Goal: Find specific page/section: Find specific page/section

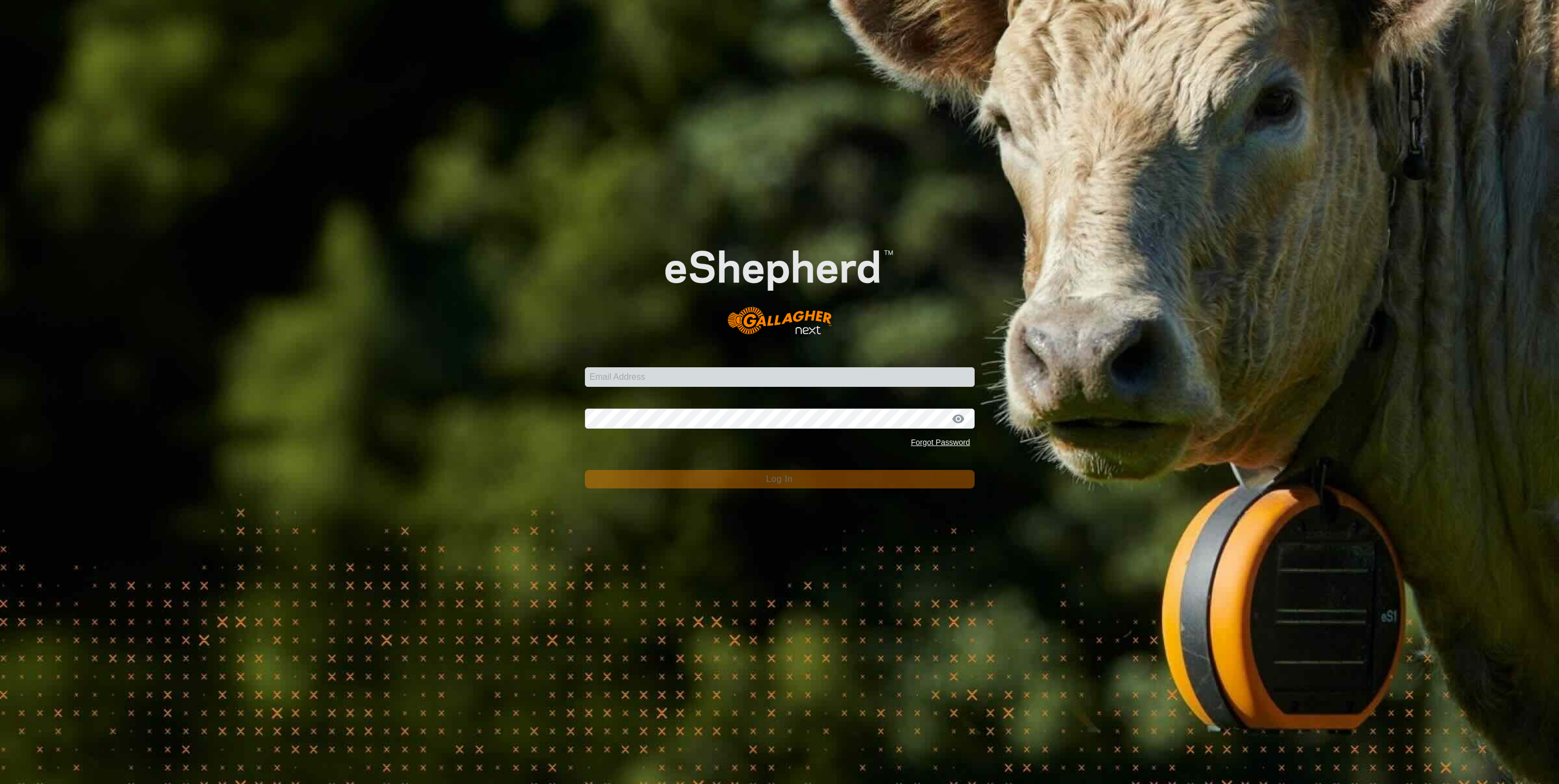
type input "[PERSON_NAME][EMAIL_ADDRESS][PERSON_NAME][DOMAIN_NAME]"
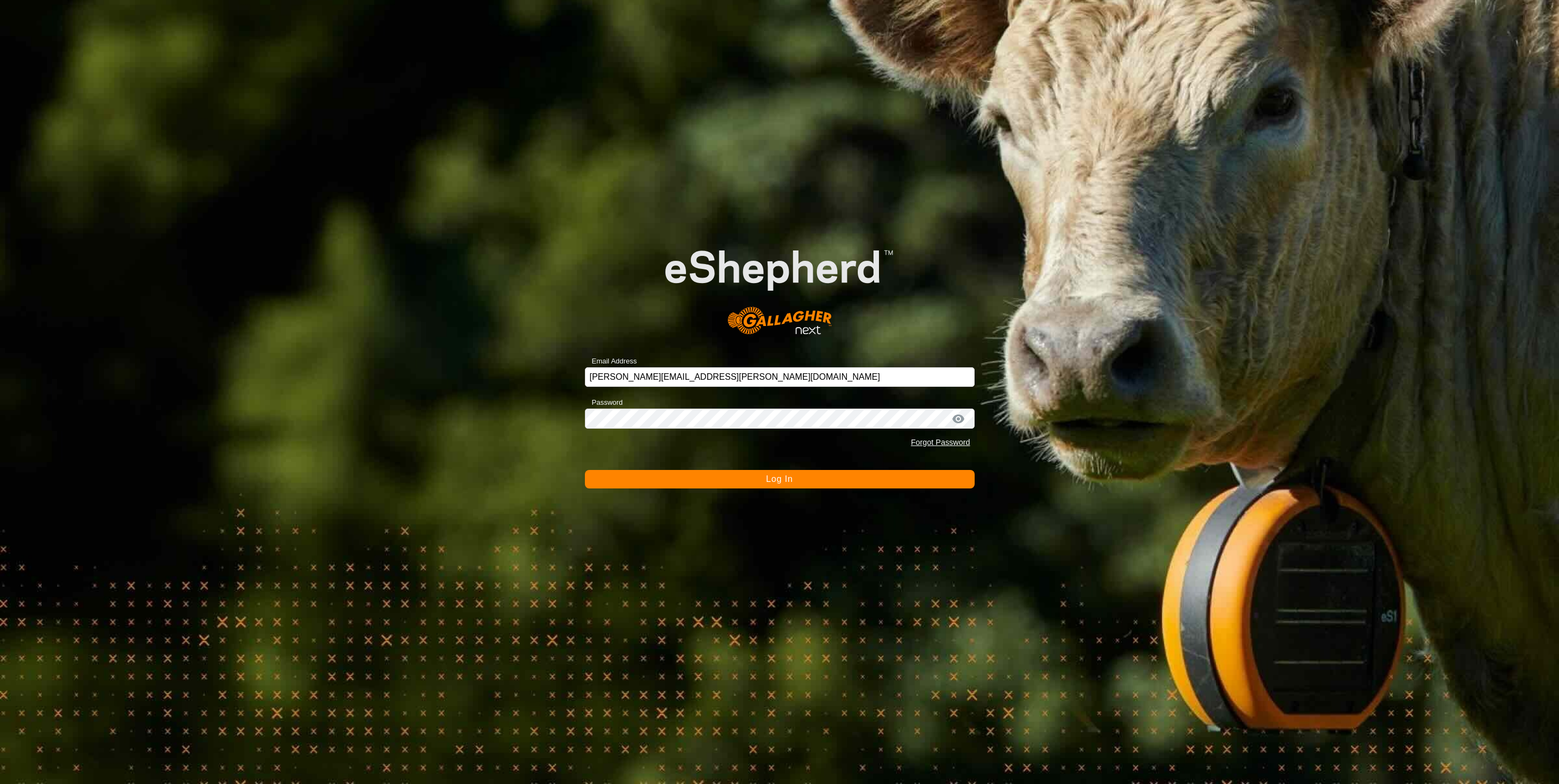
click at [773, 476] on span "Log In" at bounding box center [780, 479] width 27 height 9
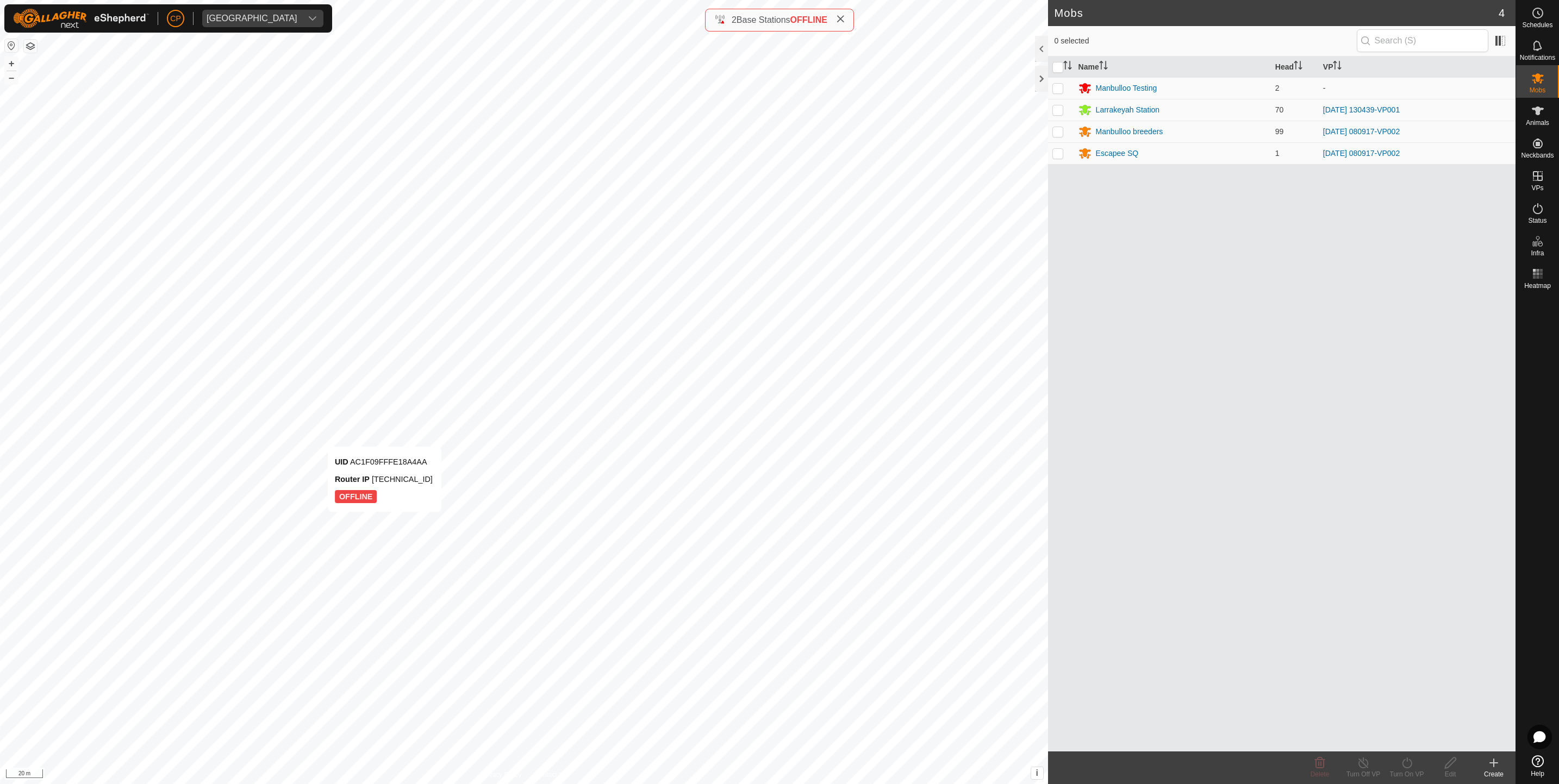
click at [328, 447] on div "UID AC1F09FFFE18A4AA Router IP [TECHNICAL_ID] OFFLINE" at bounding box center [384, 479] width 114 height 65
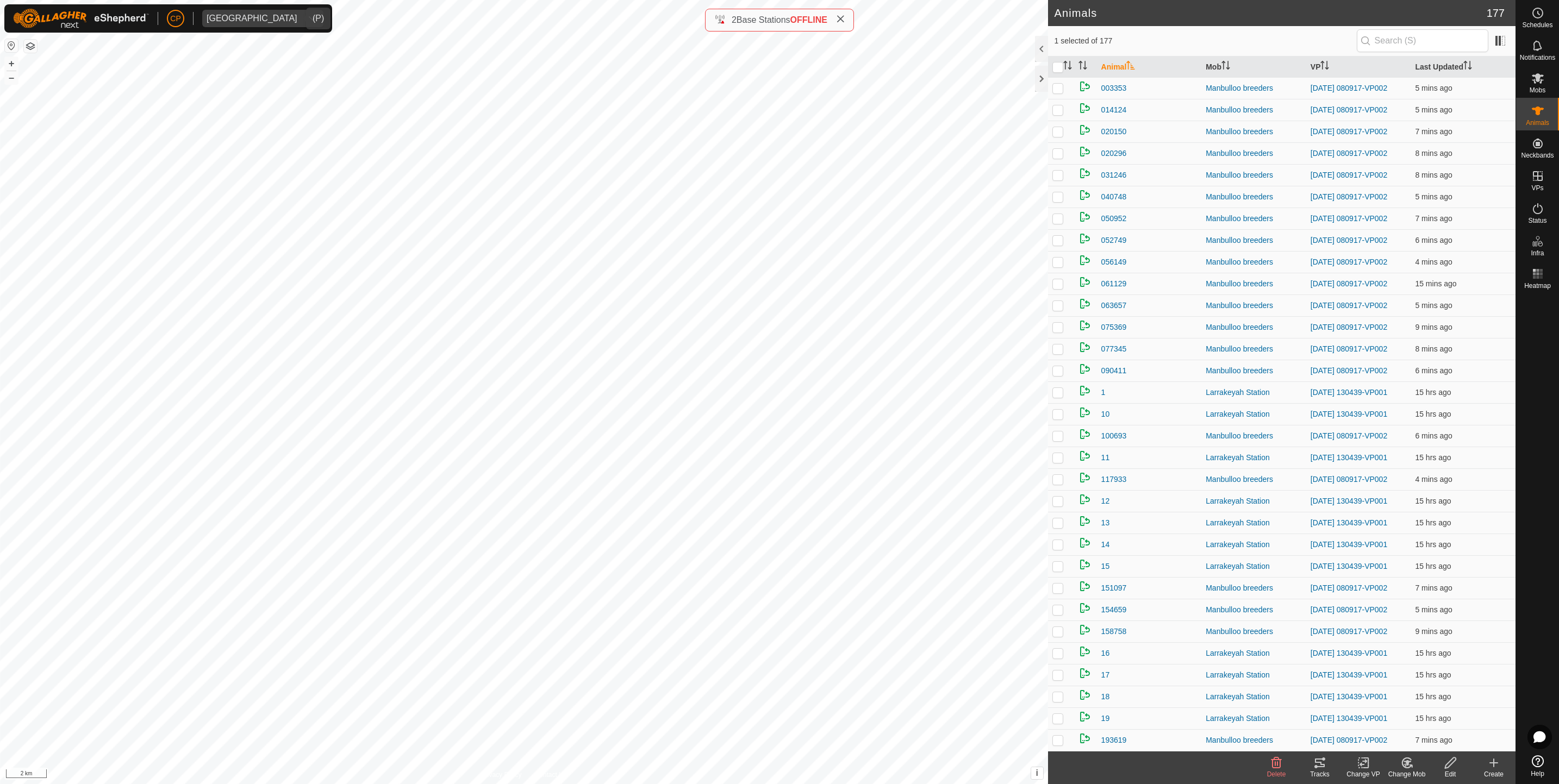
click at [261, 22] on div "[GEOGRAPHIC_DATA]" at bounding box center [252, 18] width 91 height 8
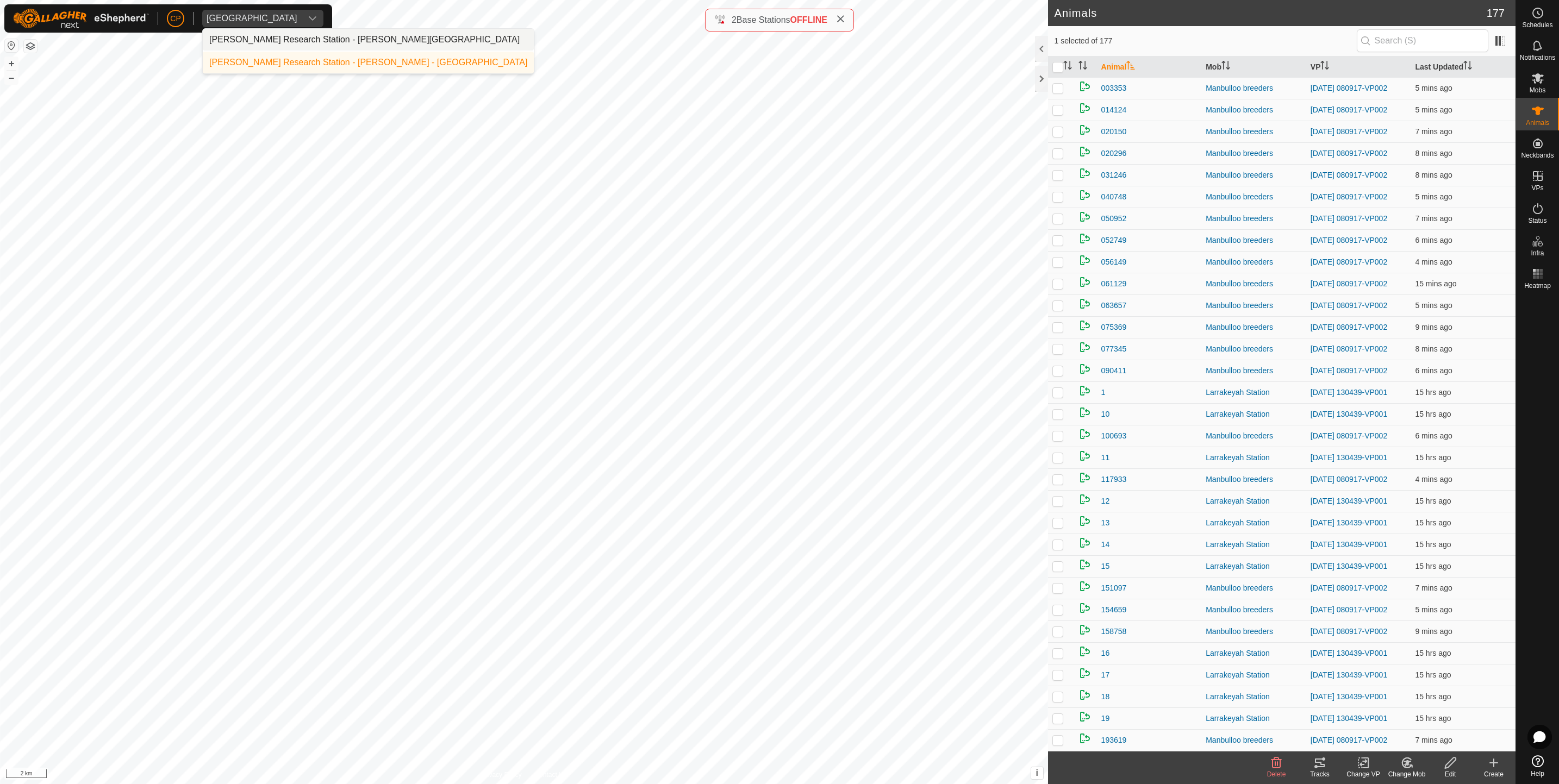
click at [284, 46] on li "[PERSON_NAME] Research Station - [PERSON_NAME][GEOGRAPHIC_DATA]" at bounding box center [369, 40] width 331 height 22
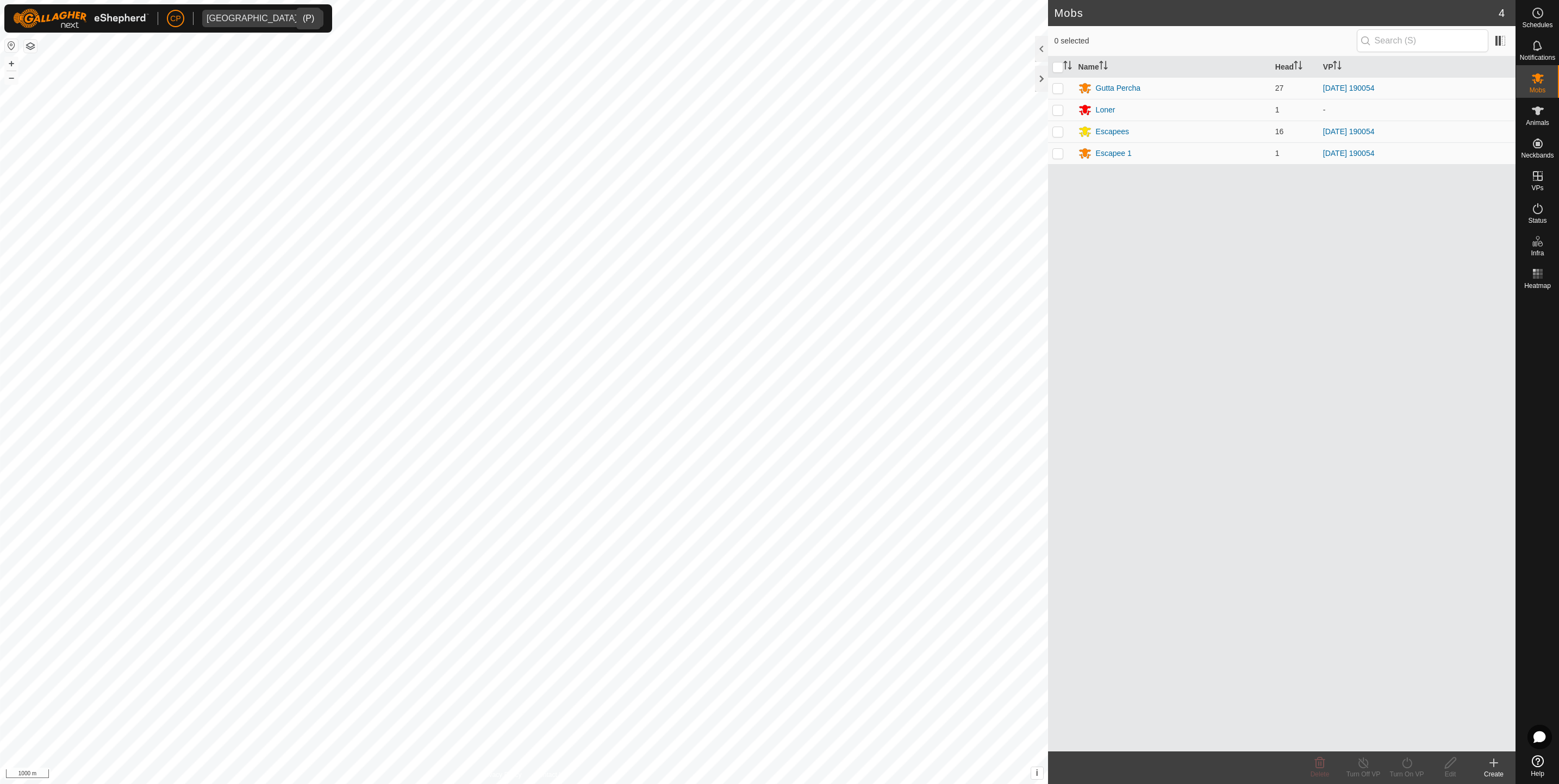
click at [308, 14] on icon "dropdown trigger" at bounding box center [313, 18] width 8 height 8
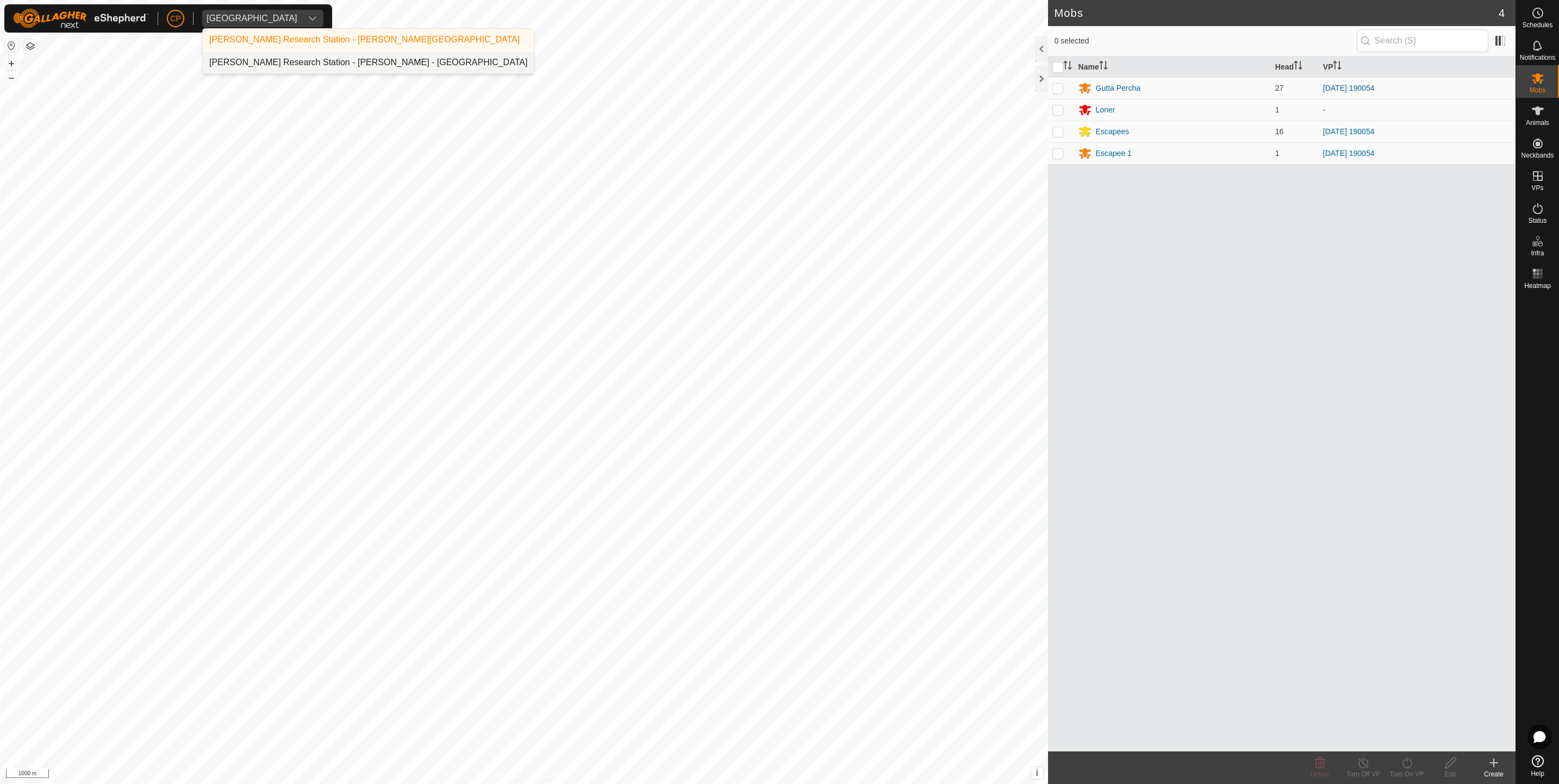
click at [270, 57] on li "[PERSON_NAME] Research Station - [PERSON_NAME] - [GEOGRAPHIC_DATA]" at bounding box center [369, 62] width 331 height 22
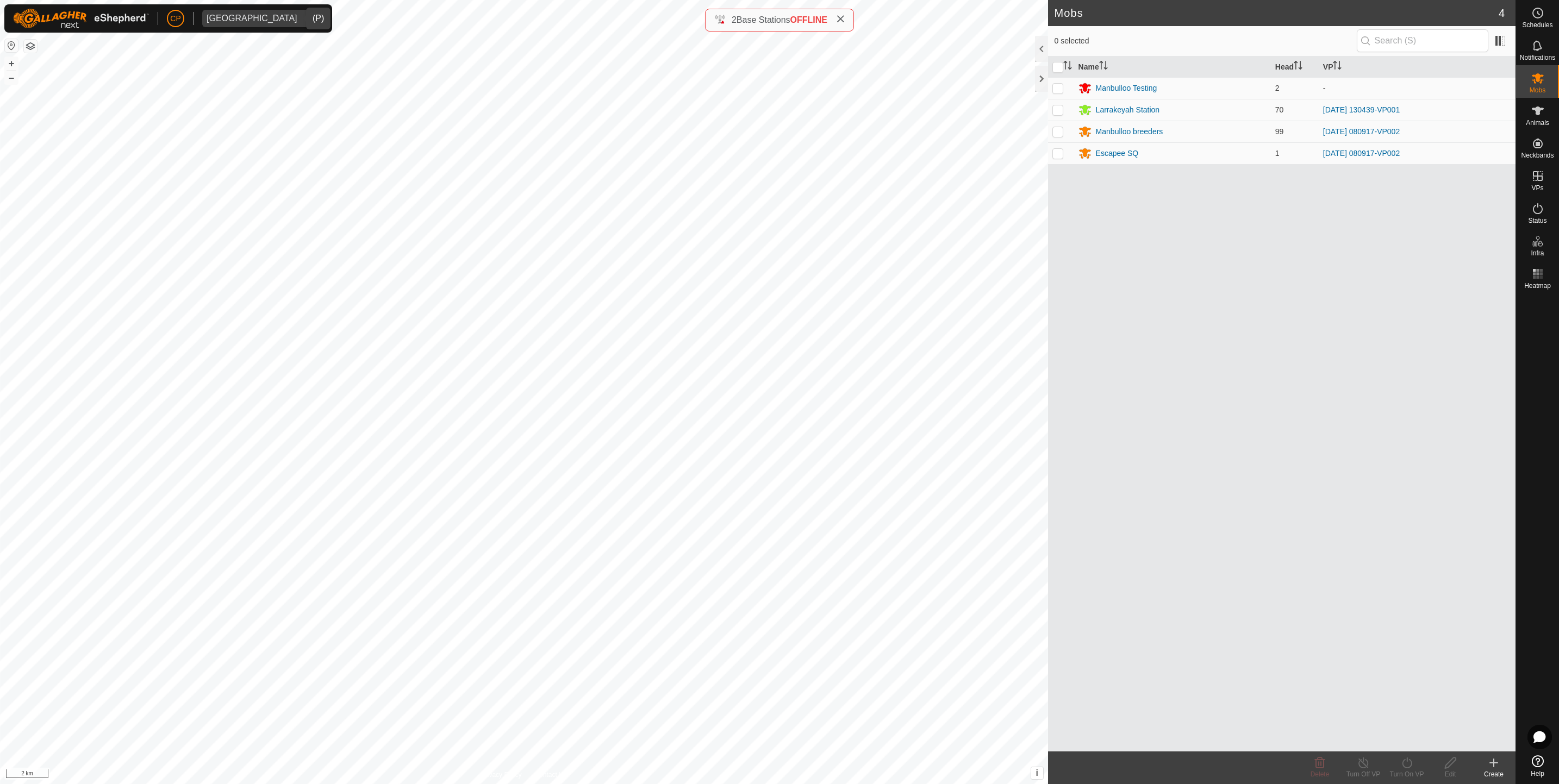
click at [1532, 763] on icon at bounding box center [1538, 761] width 12 height 12
click at [1536, 735] on icon at bounding box center [1540, 737] width 13 height 13
